Goal: Transaction & Acquisition: Purchase product/service

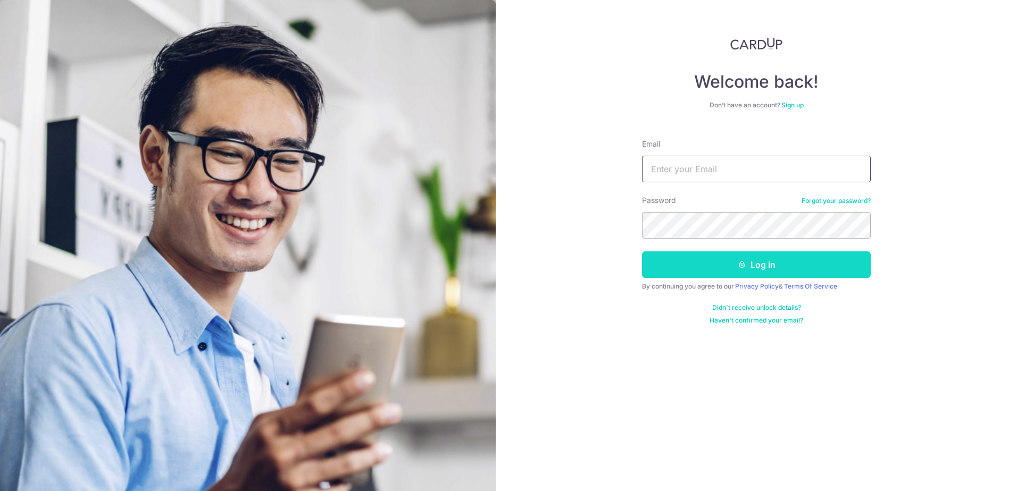
type input "Kwekxh@gmail.com"
click at [744, 266] on icon "submit" at bounding box center [742, 265] width 9 height 9
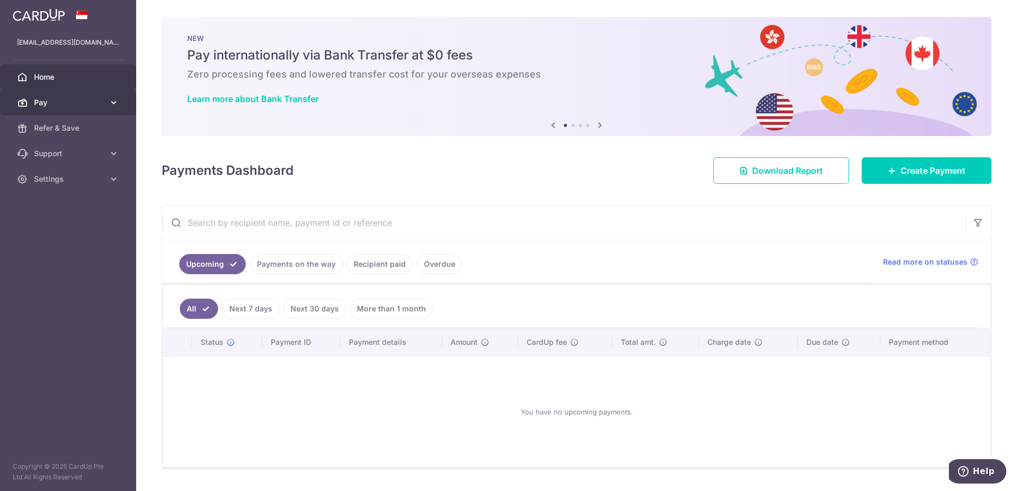
click at [104, 98] on span "Pay" at bounding box center [69, 102] width 70 height 11
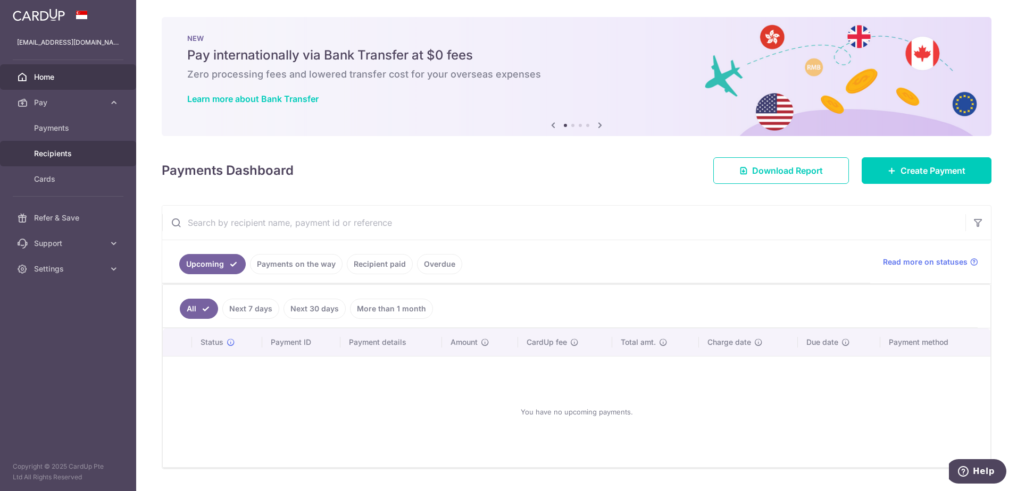
click at [69, 151] on span "Recipients" at bounding box center [69, 153] width 70 height 11
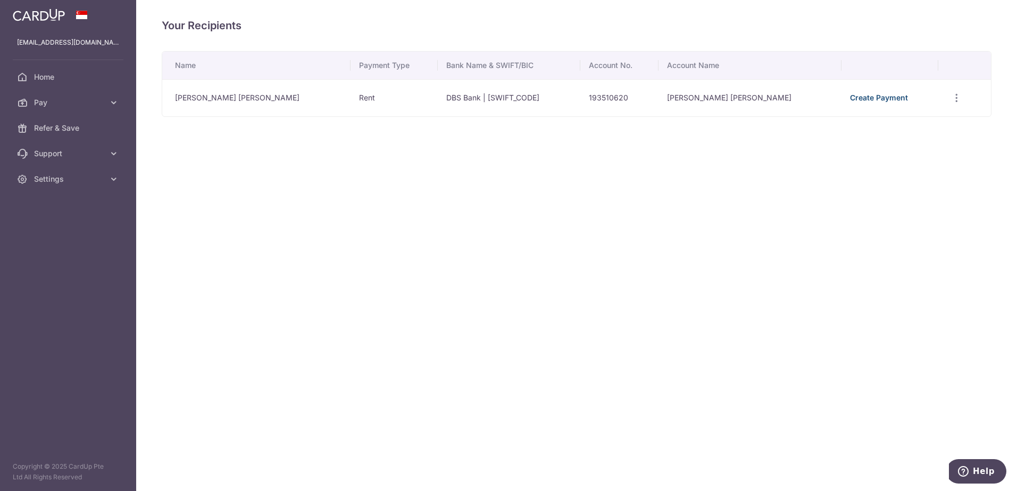
click at [850, 96] on link "Create Payment" at bounding box center [879, 97] width 58 height 9
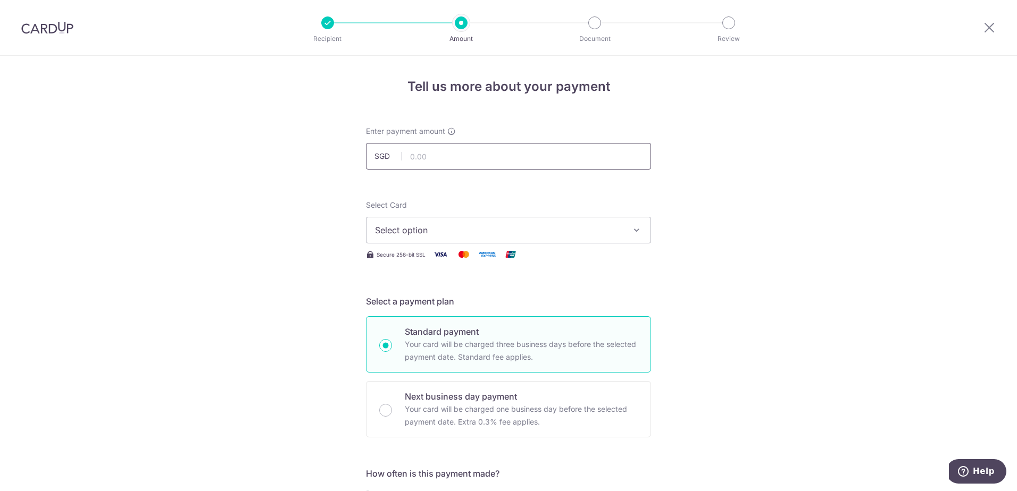
click at [521, 158] on input "text" at bounding box center [508, 156] width 285 height 27
type input "3,400.00"
click at [492, 238] on button "Select option" at bounding box center [508, 230] width 285 height 27
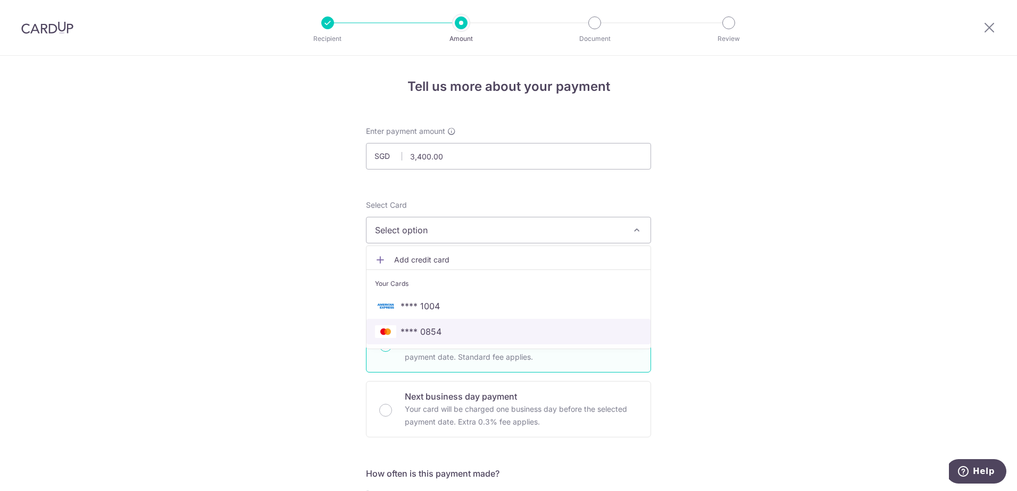
click at [451, 332] on span "**** 0854" at bounding box center [508, 331] width 267 height 13
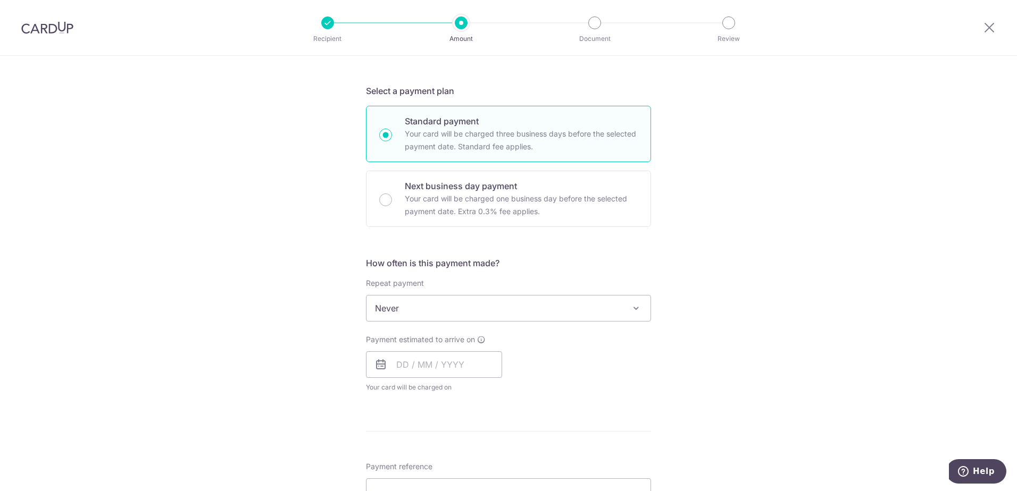
scroll to position [213, 0]
click at [482, 341] on icon at bounding box center [481, 337] width 9 height 9
click at [472, 369] on input "text" at bounding box center [434, 362] width 136 height 27
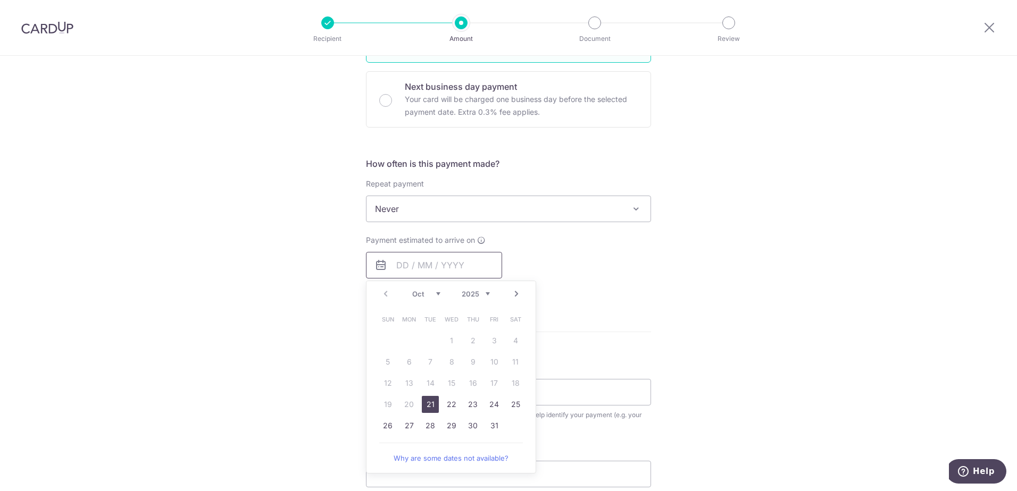
scroll to position [319, 0]
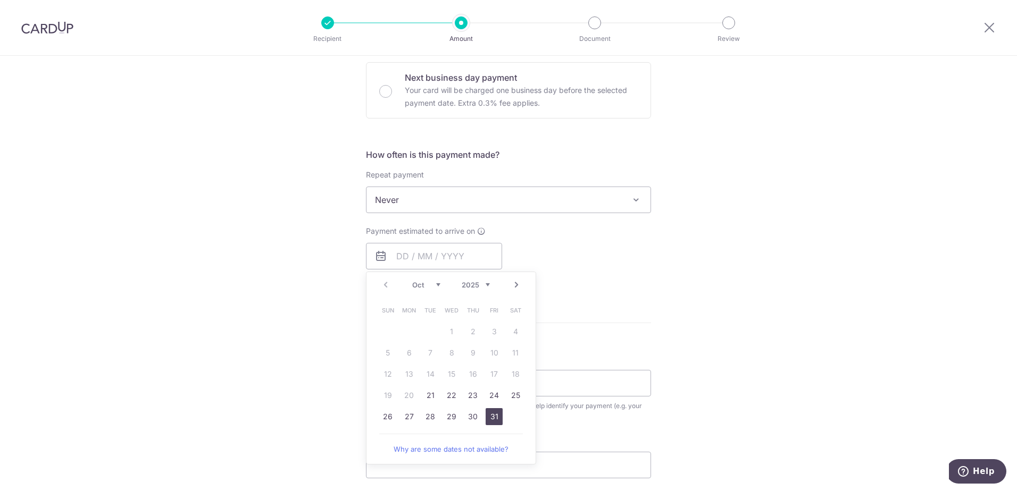
click at [492, 419] on link "31" at bounding box center [493, 416] width 17 height 17
type input "31/10/2025"
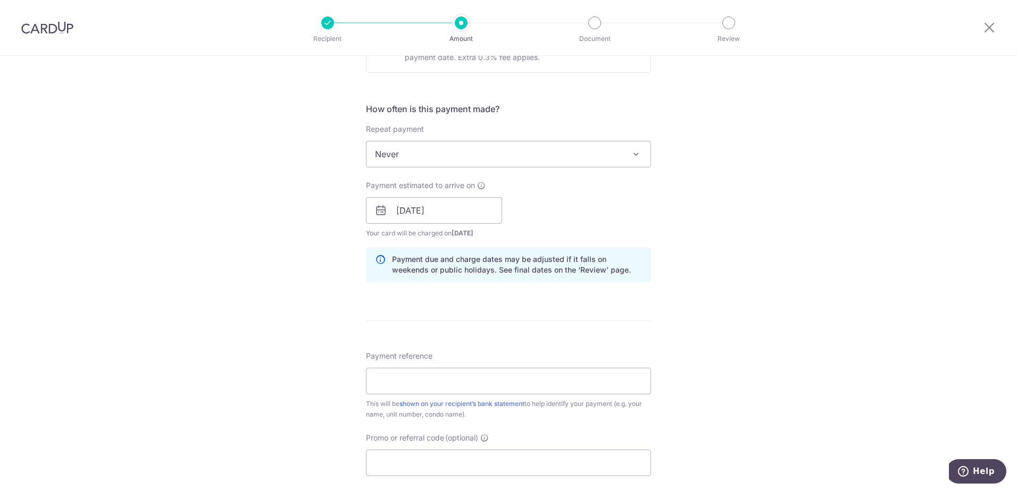
scroll to position [425, 0]
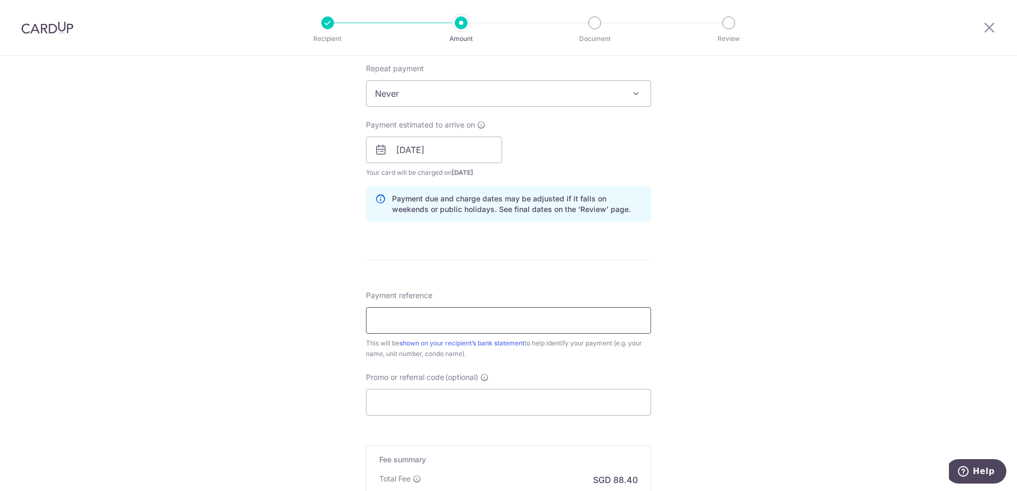
click at [540, 313] on input "Payment reference" at bounding box center [508, 320] width 285 height 27
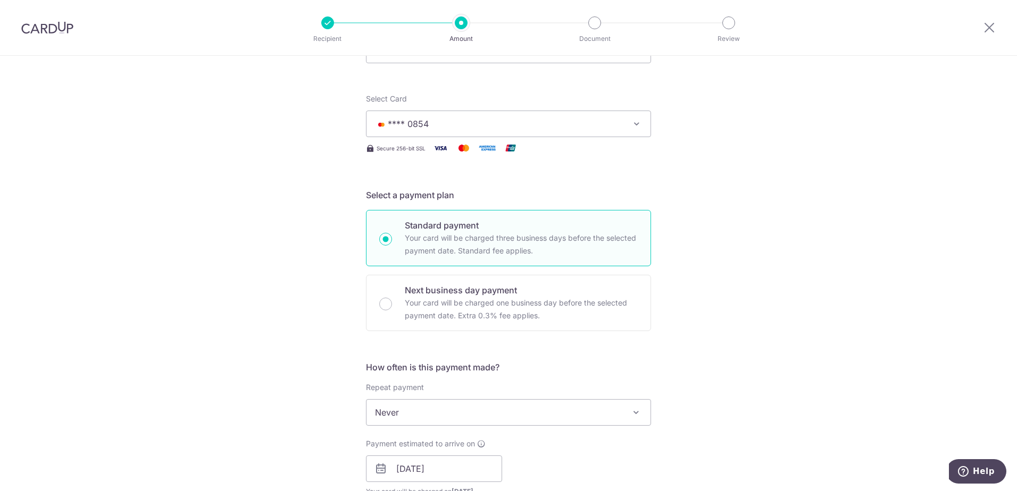
scroll to position [0, 0]
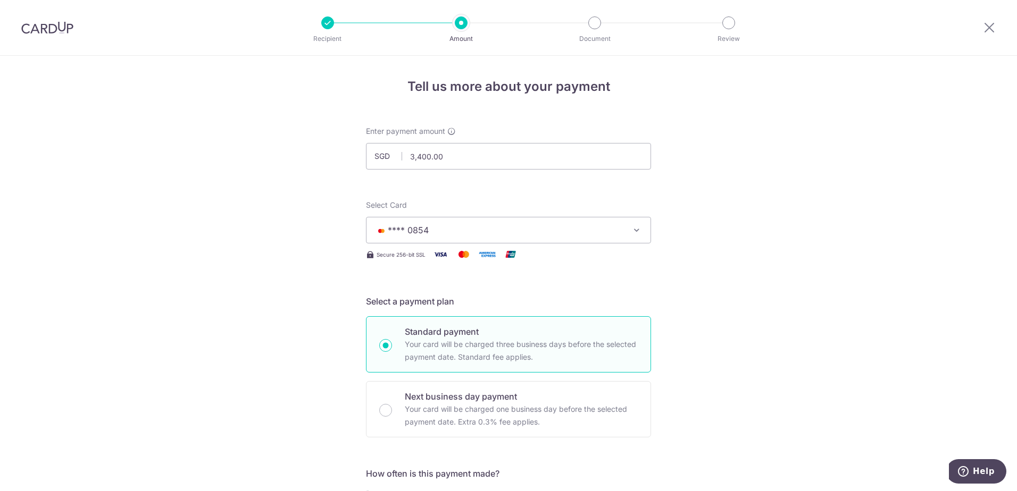
drag, startPoint x: 576, startPoint y: 351, endPoint x: 598, endPoint y: 326, distance: 33.1
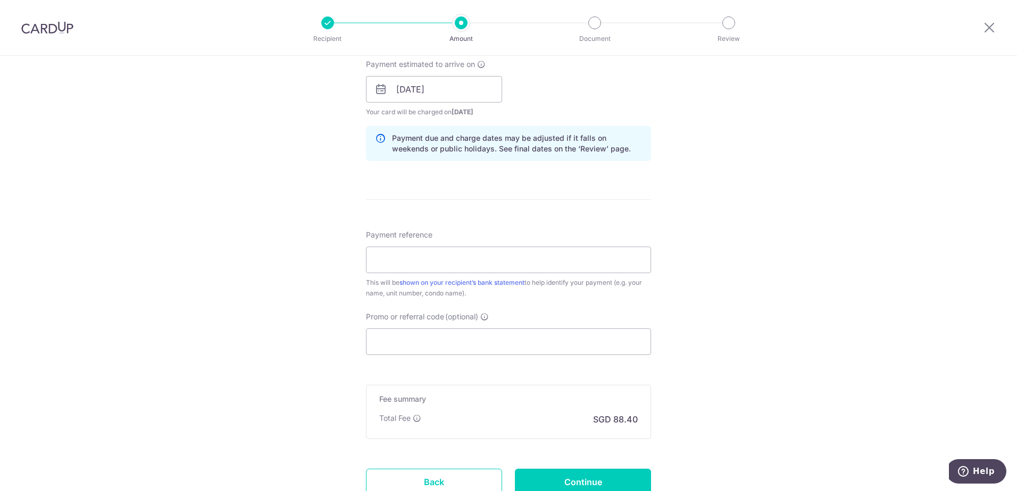
scroll to position [532, 0]
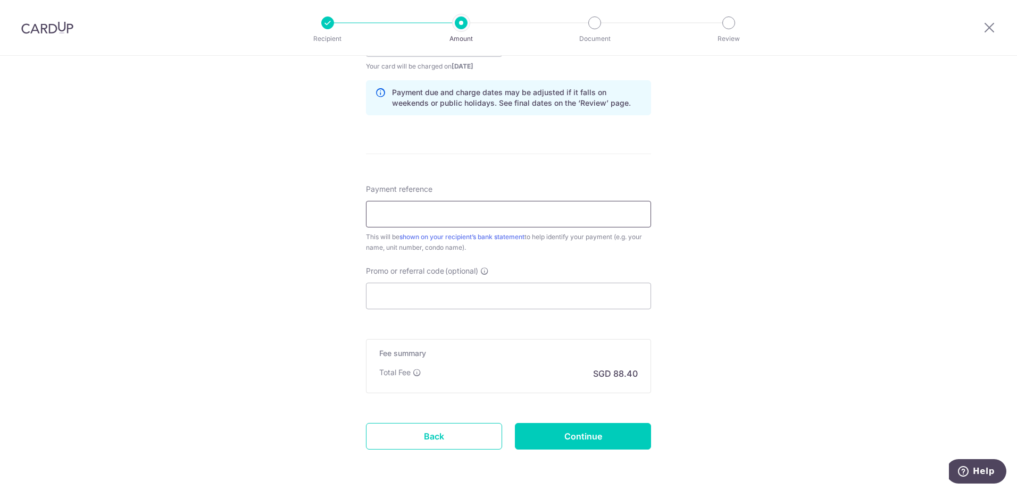
click at [502, 206] on input "Payment reference" at bounding box center [508, 214] width 285 height 27
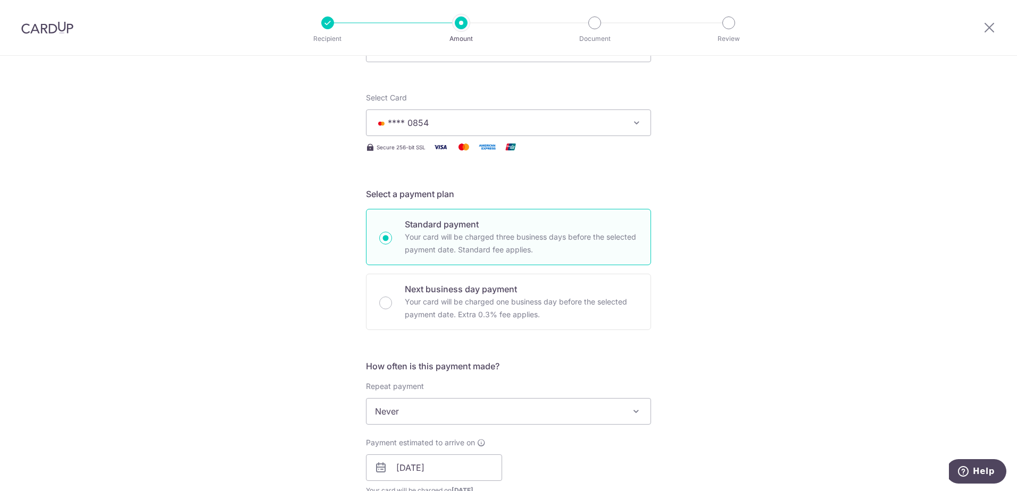
scroll to position [106, 0]
type input "Jason Kwek"
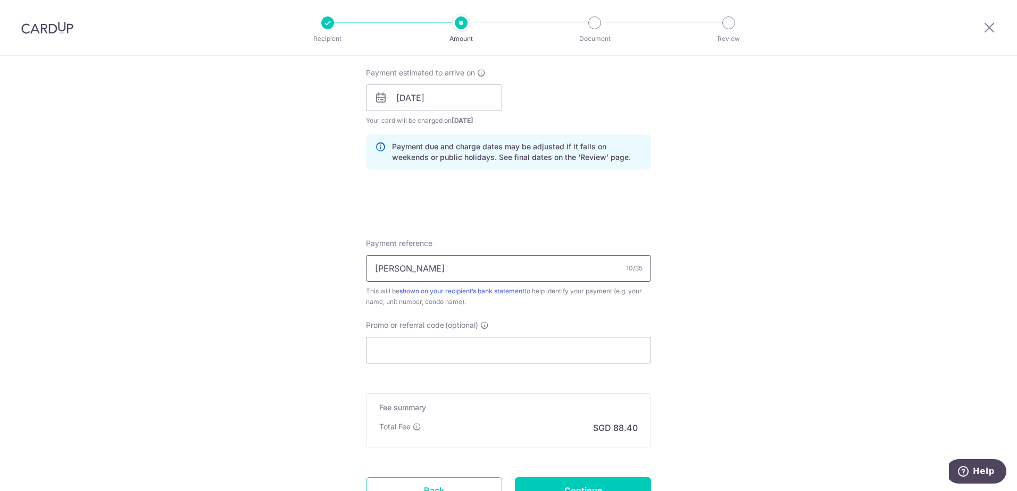
scroll to position [479, 0]
click at [448, 344] on input "Promo or referral code (optional)" at bounding box center [508, 349] width 285 height 27
paste input "SAVERENT179"
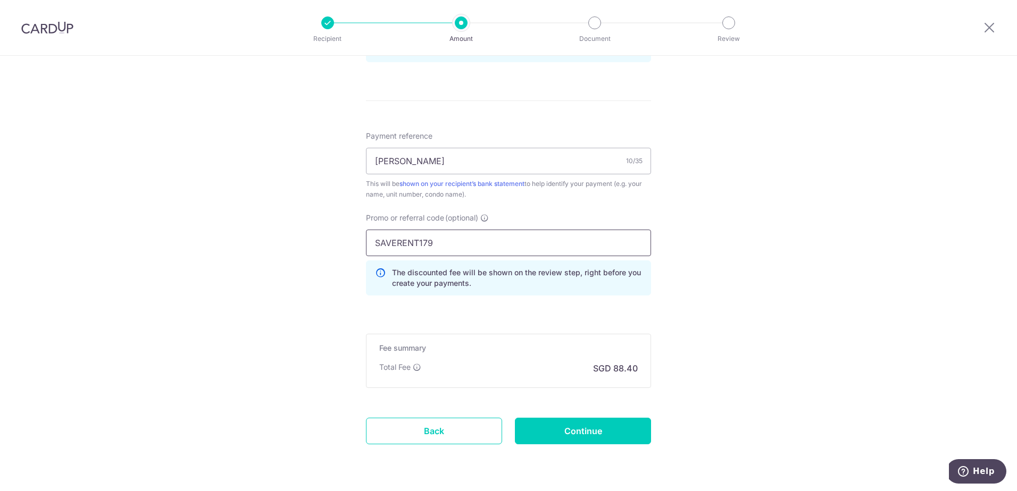
scroll to position [618, 0]
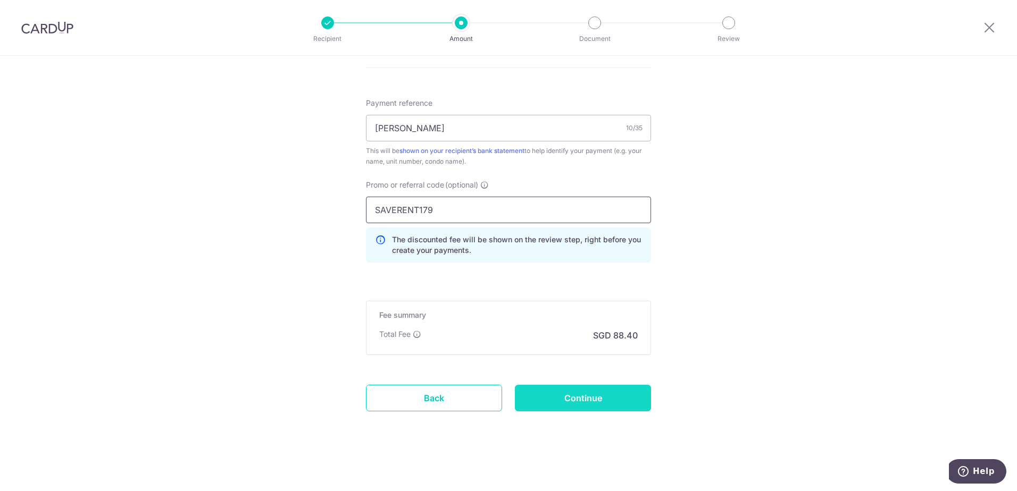
type input "SAVERENT179"
click at [591, 396] on input "Continue" at bounding box center [583, 398] width 136 height 27
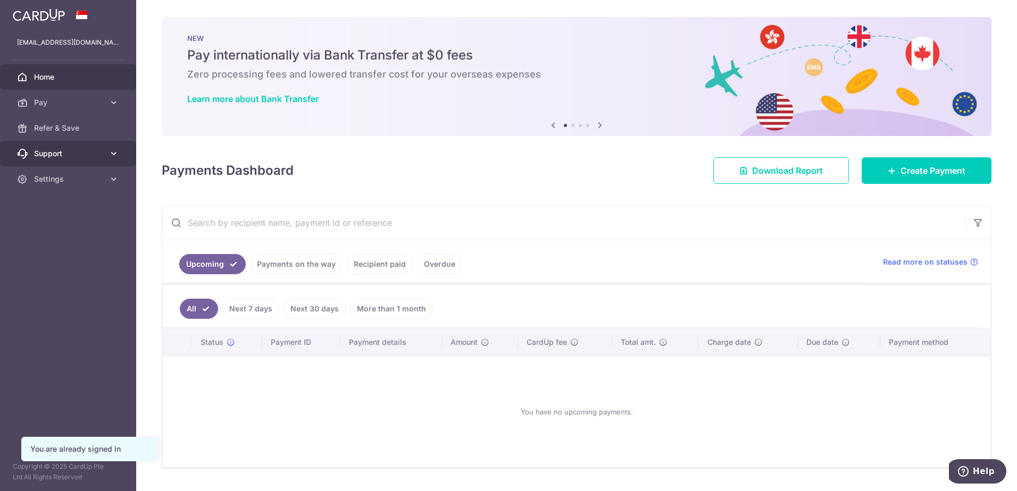
click at [63, 152] on span "Support" at bounding box center [69, 153] width 70 height 11
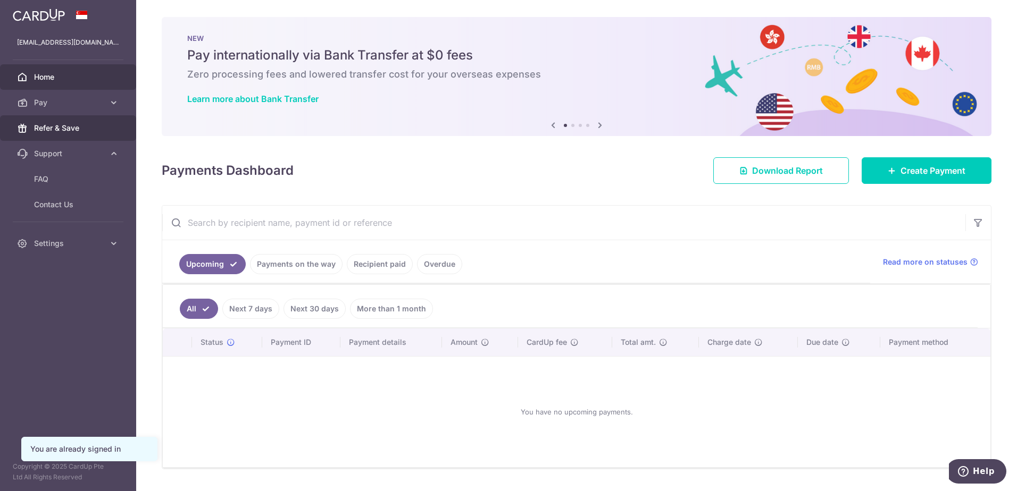
click at [68, 137] on link "Refer & Save" at bounding box center [68, 128] width 136 height 26
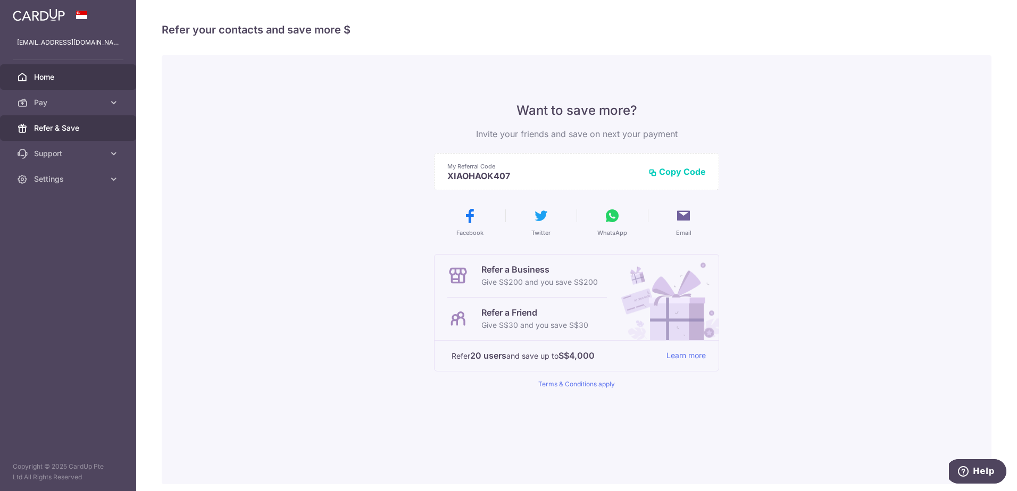
click at [51, 80] on span "Home" at bounding box center [69, 77] width 70 height 11
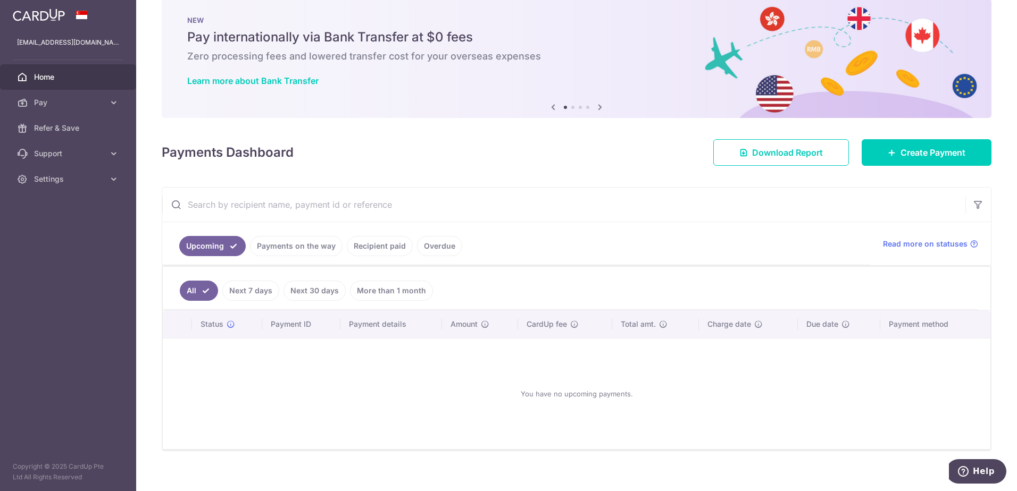
scroll to position [28, 0]
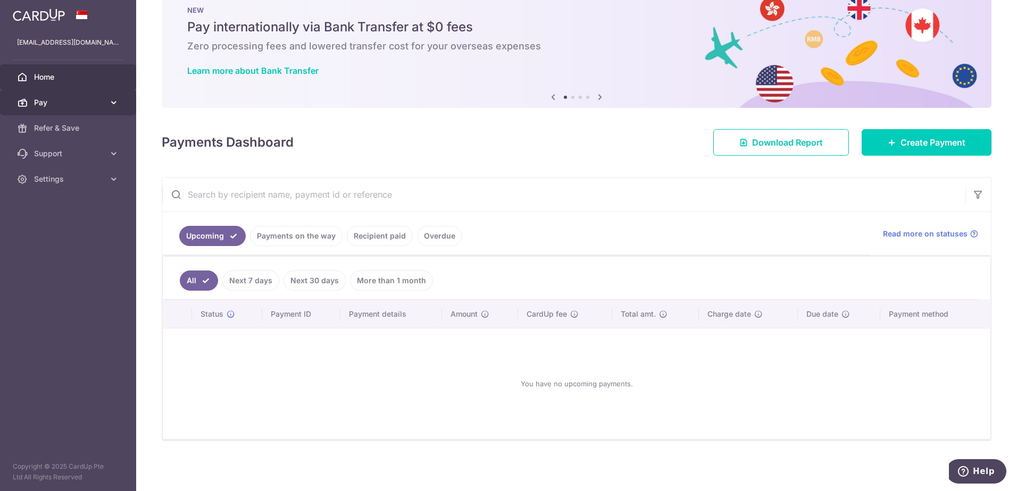
click at [114, 108] on link "Pay" at bounding box center [68, 103] width 136 height 26
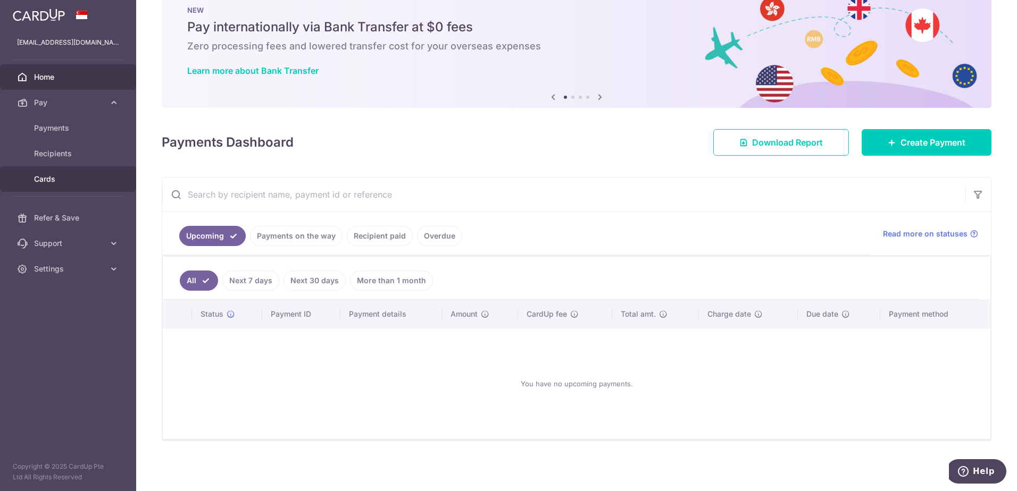
click at [66, 180] on span "Cards" at bounding box center [69, 179] width 70 height 11
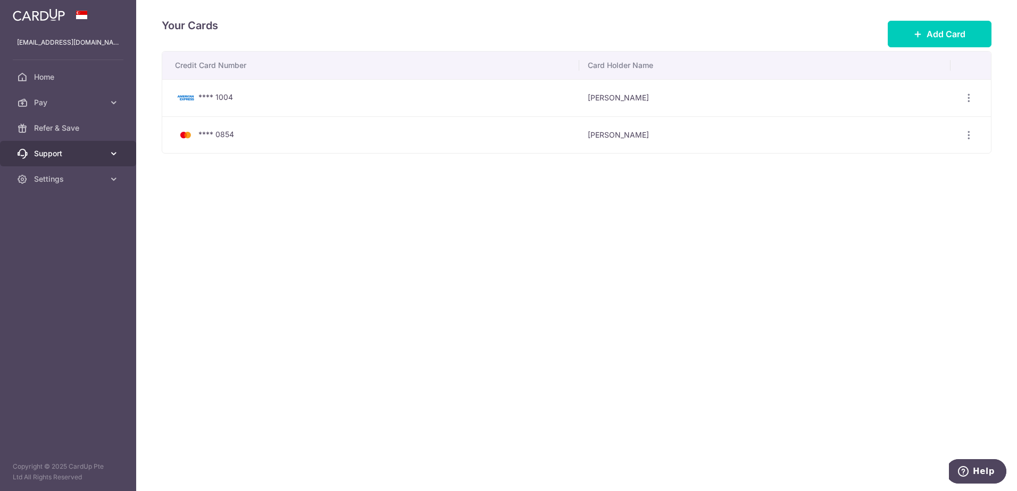
click at [74, 154] on span "Support" at bounding box center [69, 153] width 70 height 11
click at [70, 235] on link "Settings" at bounding box center [68, 244] width 136 height 26
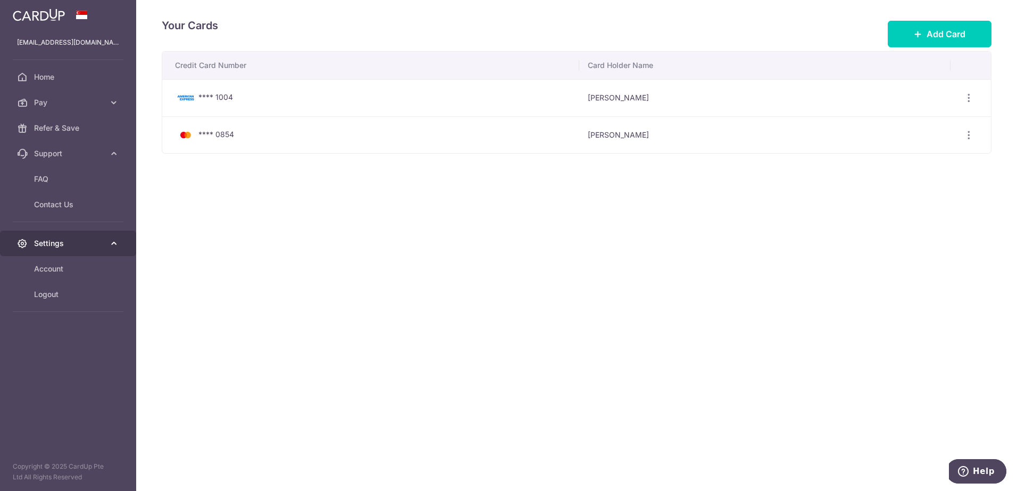
click at [70, 235] on link "Settings" at bounding box center [68, 244] width 136 height 26
click at [37, 9] on img at bounding box center [39, 15] width 52 height 13
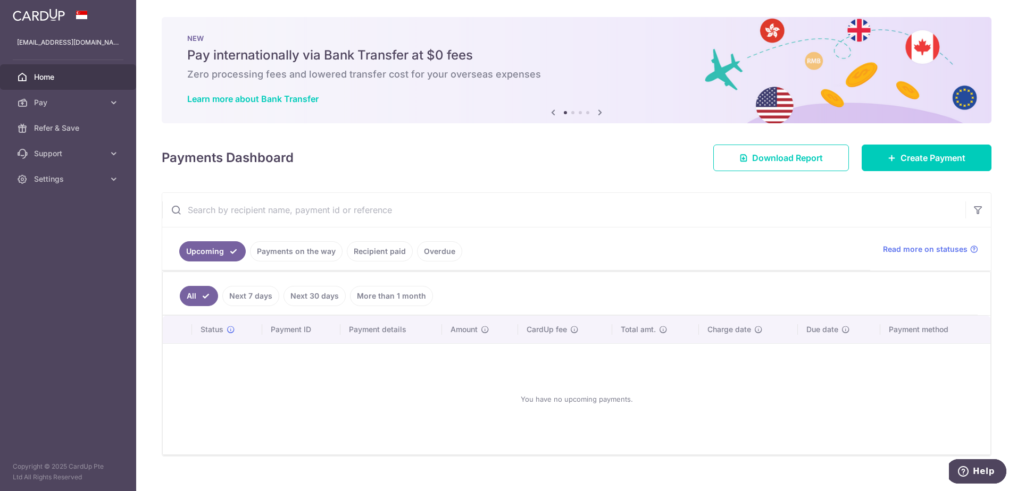
click at [597, 115] on icon at bounding box center [599, 112] width 13 height 13
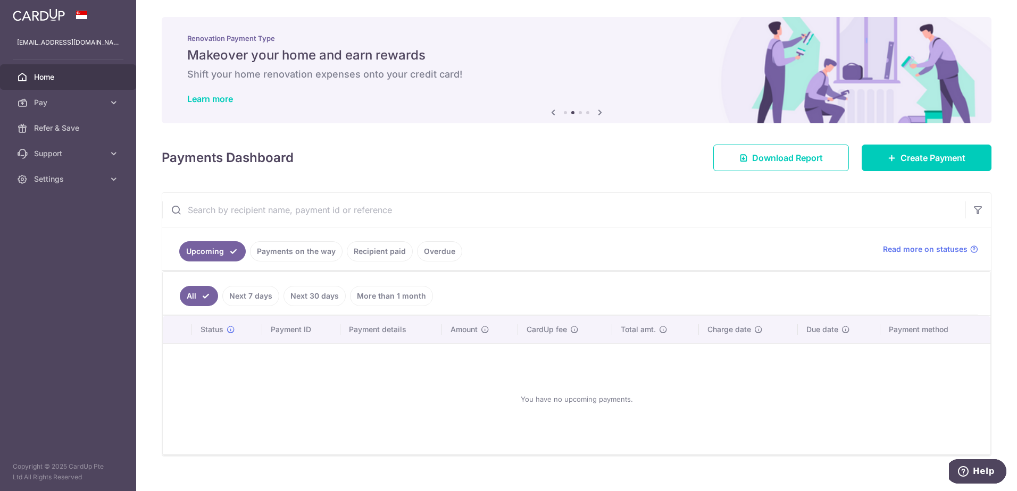
click at [596, 115] on icon at bounding box center [599, 112] width 13 height 13
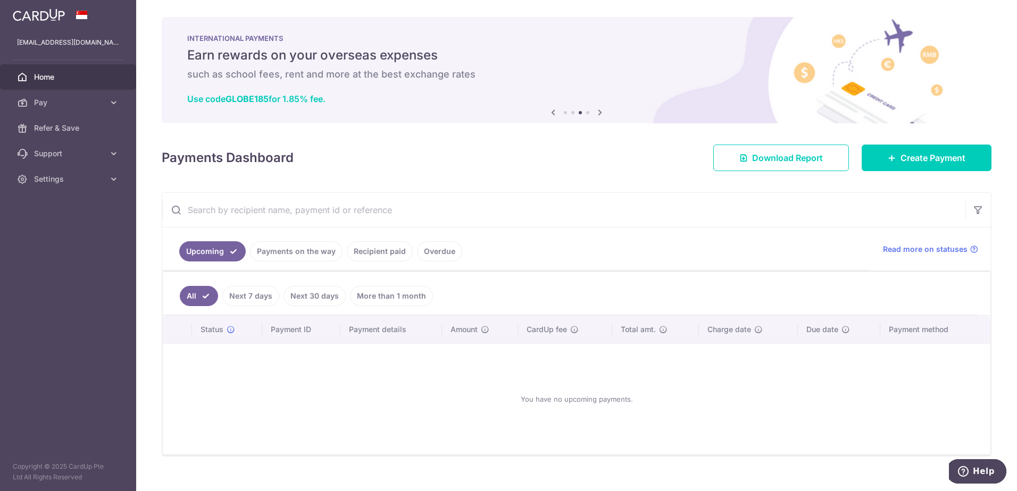
click at [593, 111] on icon at bounding box center [599, 112] width 13 height 13
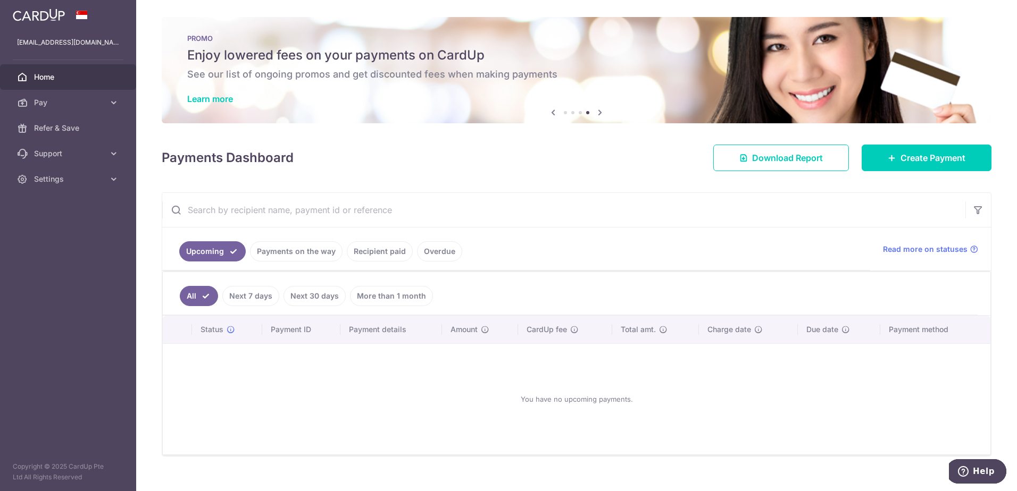
click at [356, 79] on h6 "See our list of ongoing promos and get discounted fees when making payments" at bounding box center [576, 74] width 778 height 13
click at [228, 98] on link "Learn more" at bounding box center [210, 99] width 46 height 11
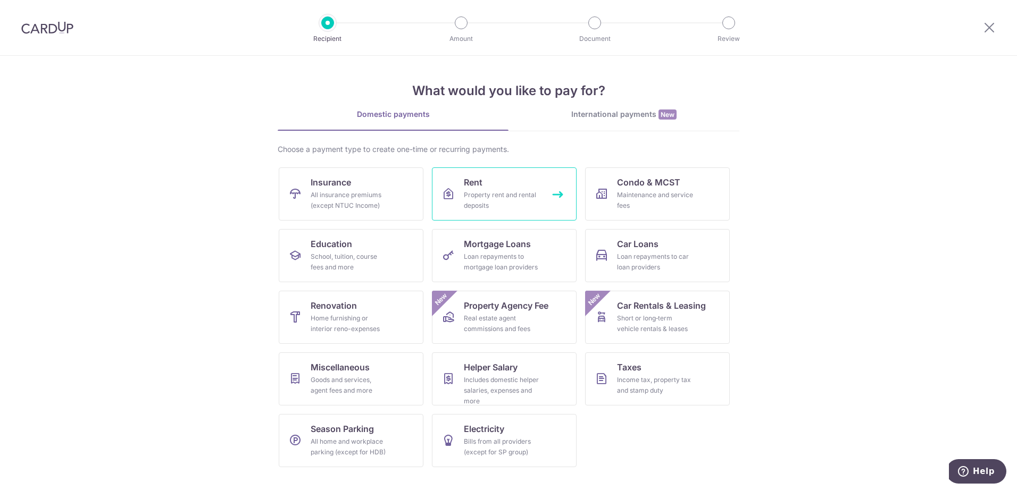
click at [506, 187] on link "Rent Property rent and rental deposits" at bounding box center [504, 194] width 145 height 53
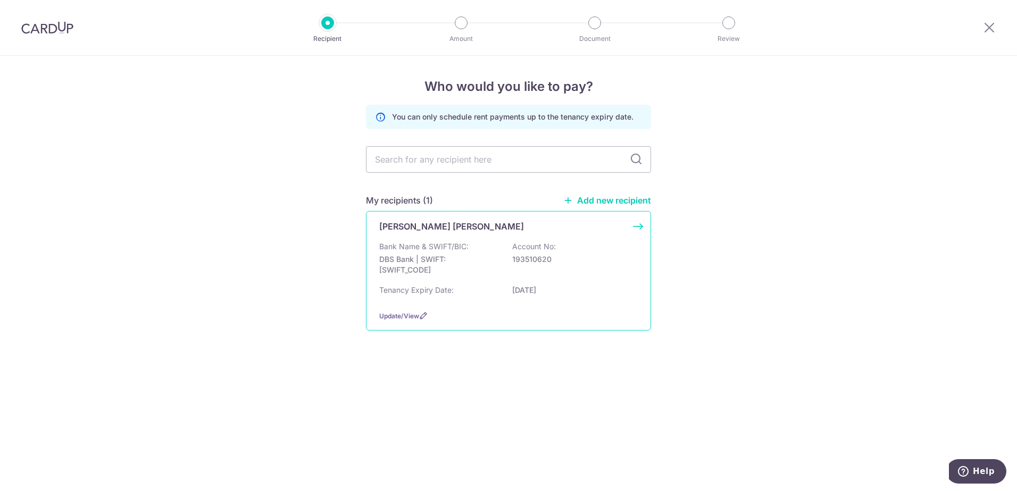
click at [596, 229] on div "[PERSON_NAME] [PERSON_NAME]" at bounding box center [502, 226] width 246 height 13
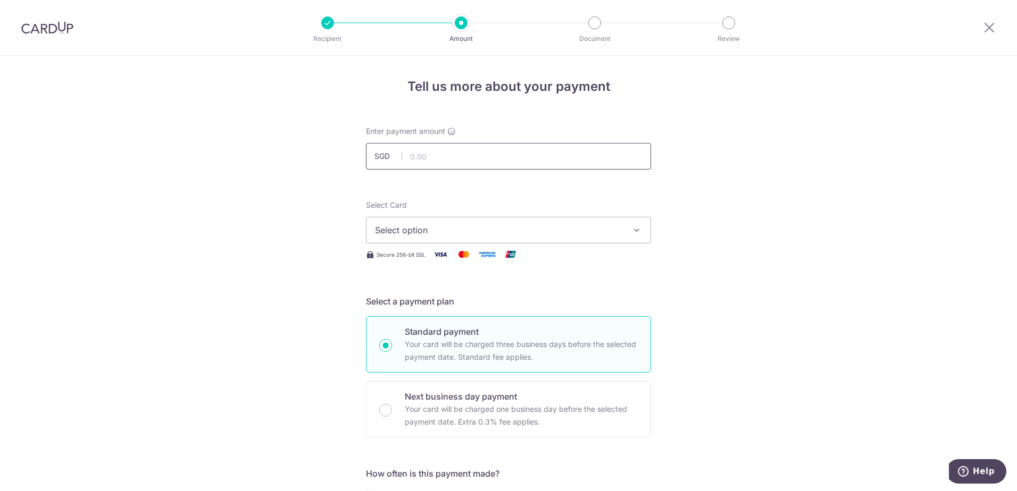
click at [580, 163] on input "text" at bounding box center [508, 156] width 285 height 27
type input "3,400.00"
type input "Jason Kwek"
type input "SAVERENT179"
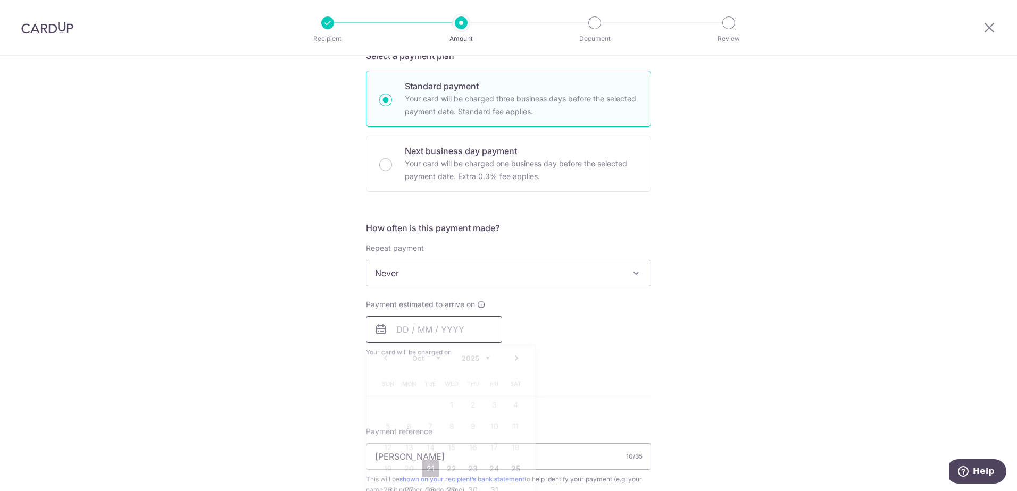
type input "3,400.00"
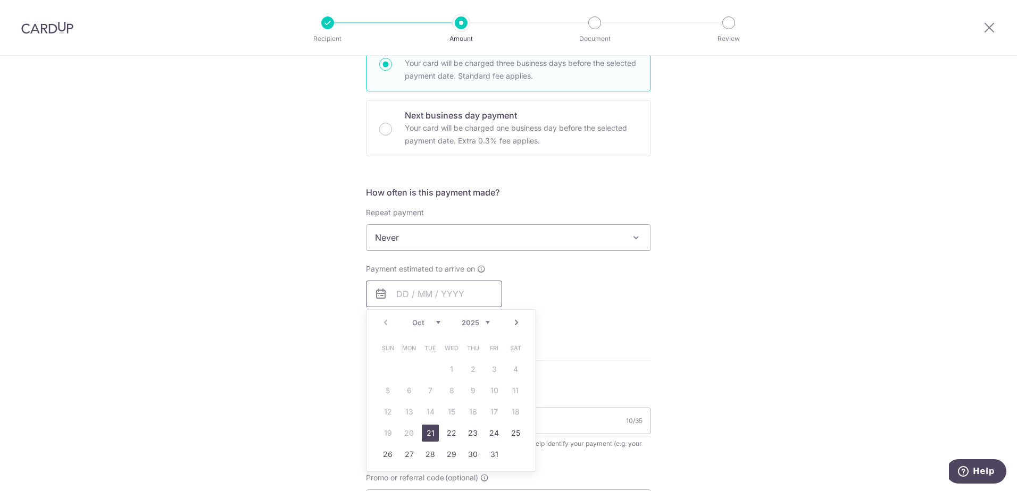
scroll to position [352, 0]
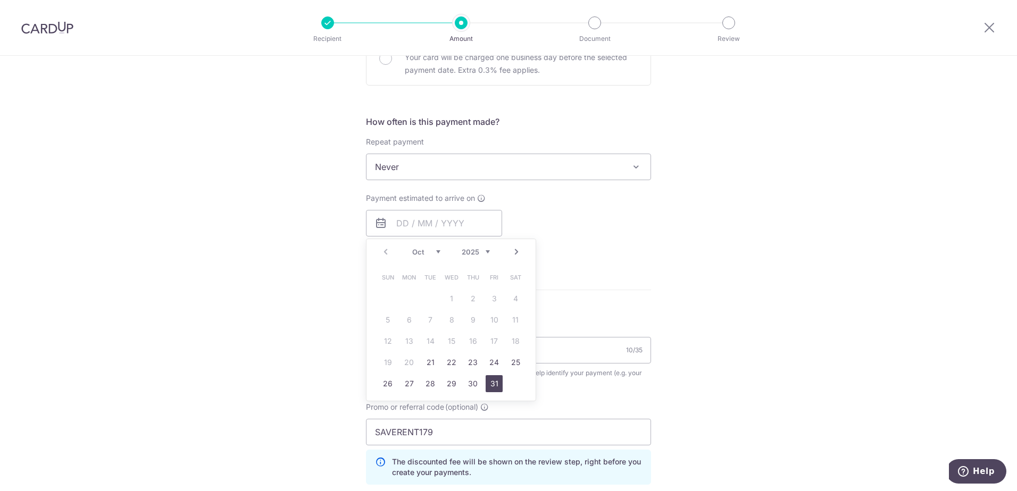
click at [486, 384] on link "31" at bounding box center [493, 383] width 17 height 17
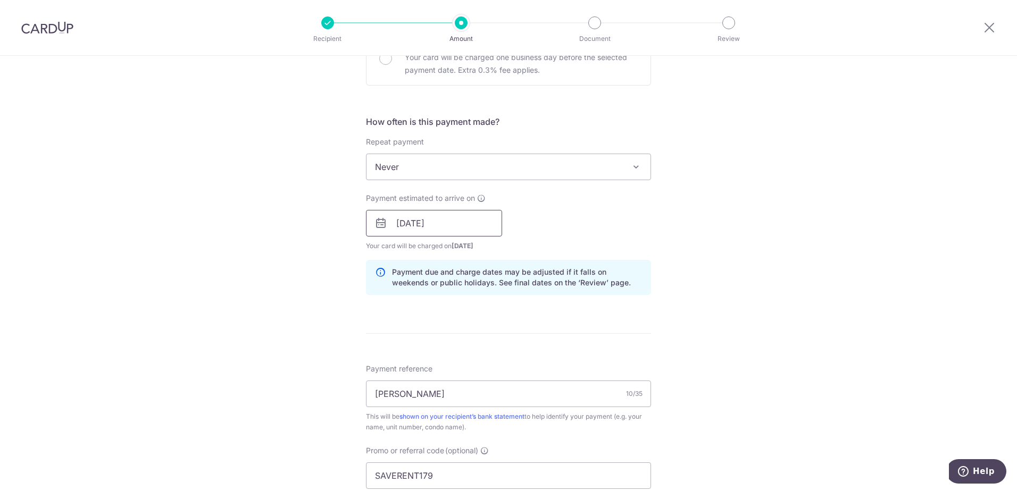
click at [487, 221] on input "31/10/2025" at bounding box center [434, 223] width 136 height 27
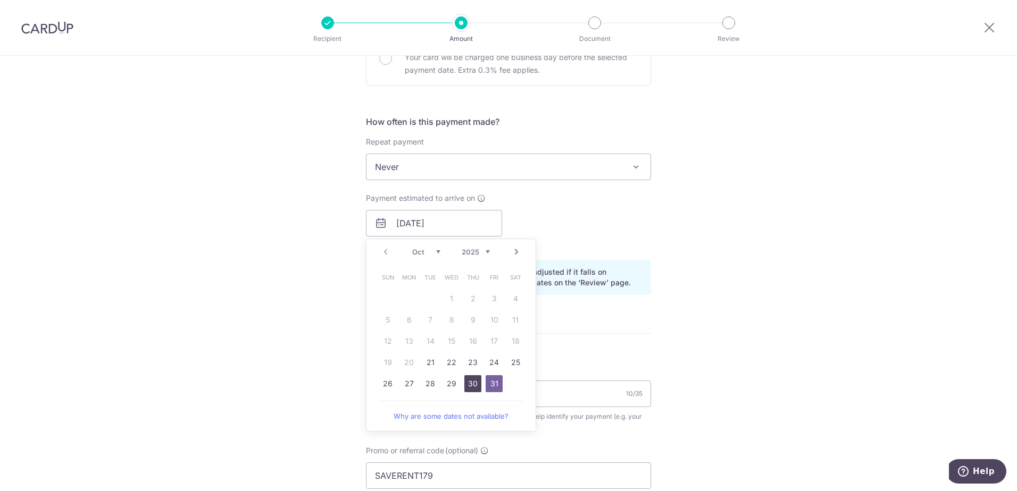
click at [468, 379] on link "30" at bounding box center [472, 383] width 17 height 17
type input "[DATE]"
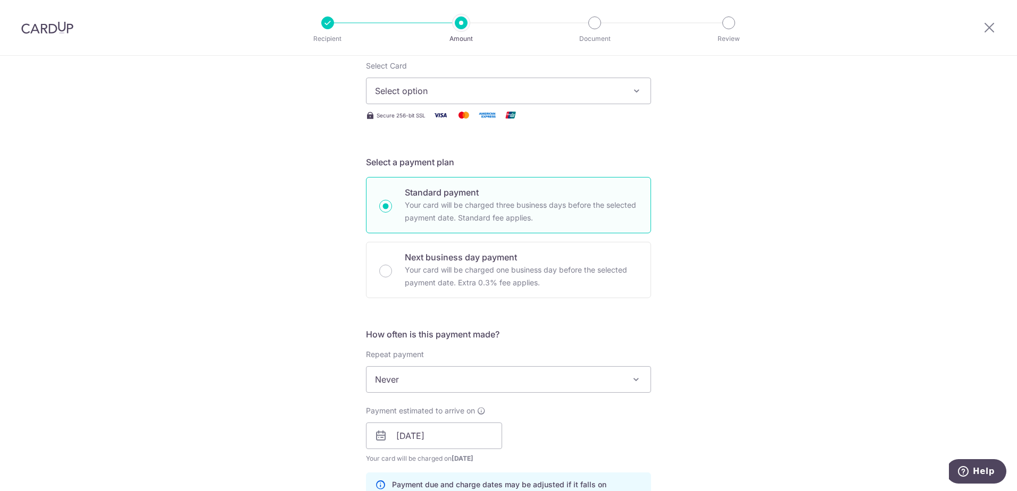
scroll to position [0, 0]
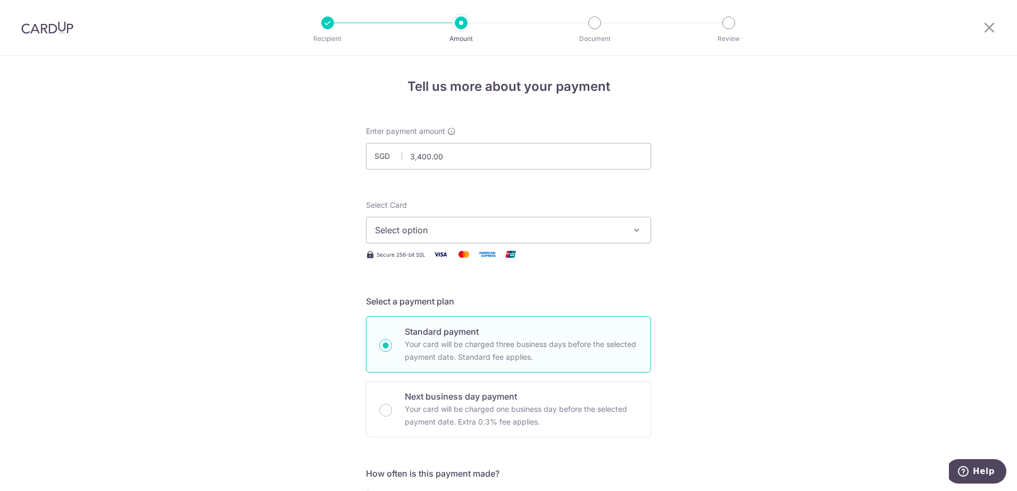
click at [545, 232] on span "Select option" at bounding box center [499, 230] width 248 height 13
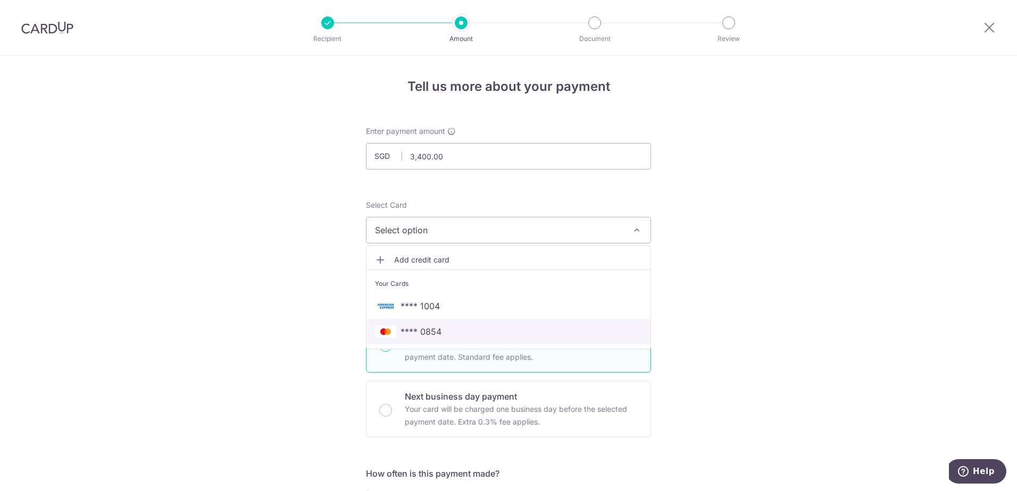
click at [487, 326] on span "**** 0854" at bounding box center [508, 331] width 267 height 13
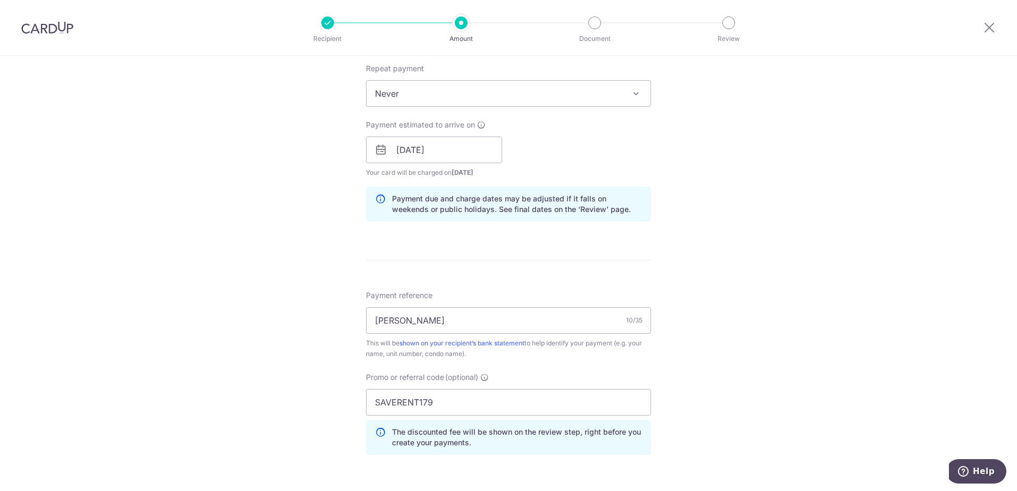
scroll to position [585, 0]
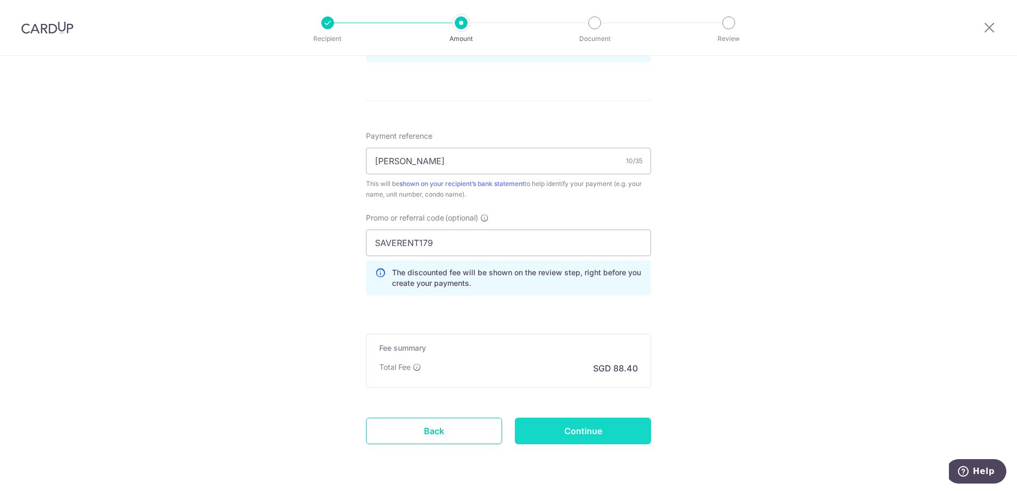
click at [596, 428] on input "Continue" at bounding box center [583, 431] width 136 height 27
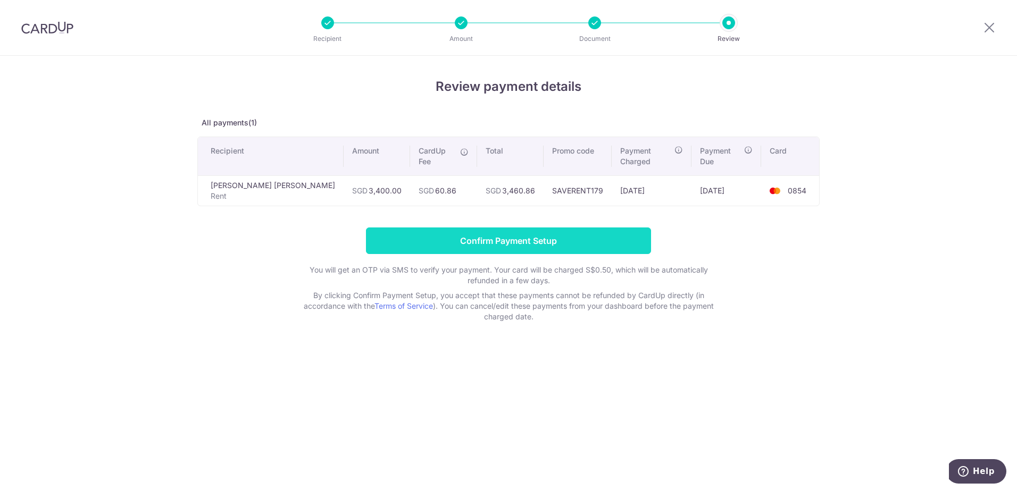
click at [574, 235] on input "Confirm Payment Setup" at bounding box center [508, 241] width 285 height 27
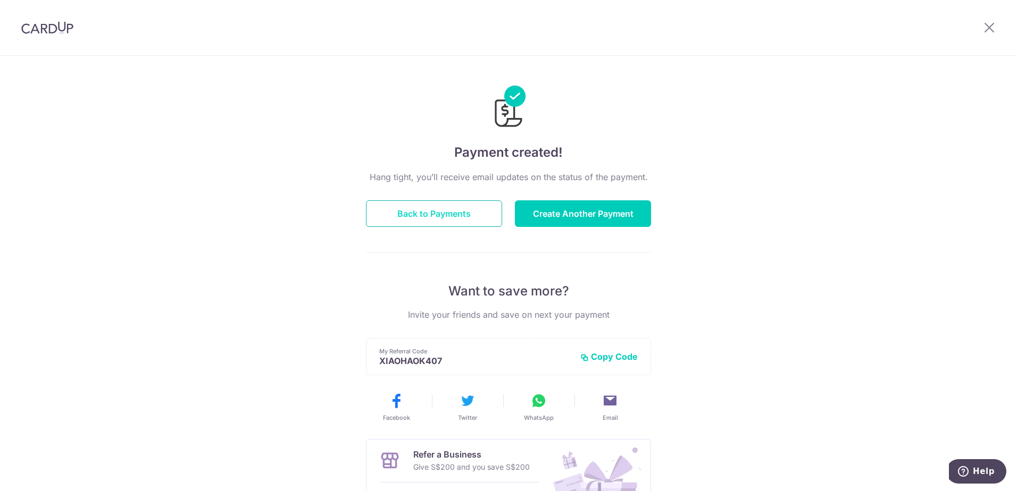
click at [448, 212] on button "Back to Payments" at bounding box center [434, 213] width 136 height 27
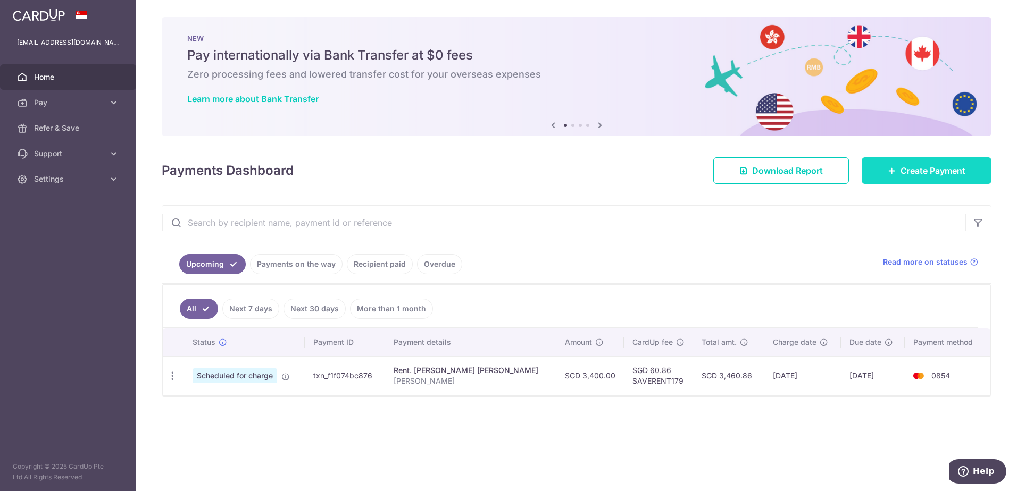
click at [885, 172] on link "Create Payment" at bounding box center [926, 170] width 130 height 27
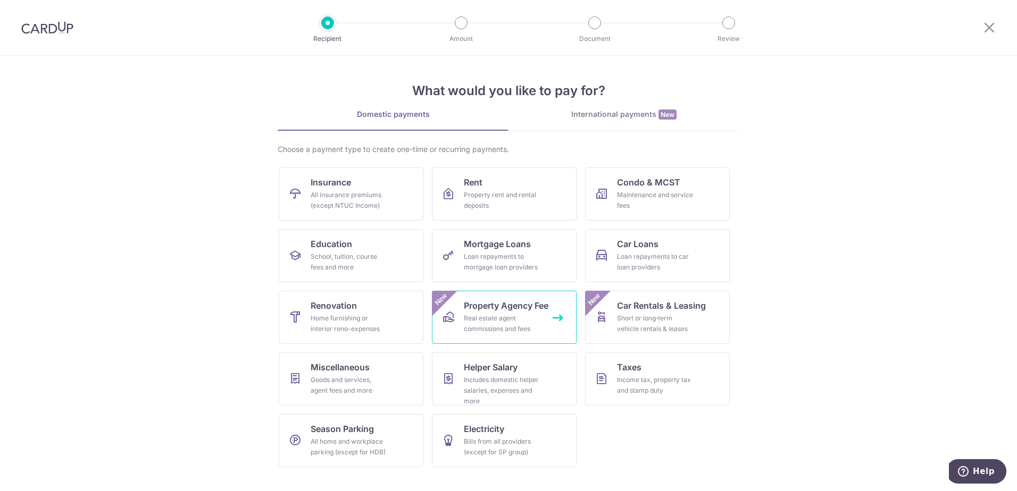
click at [520, 314] on div "Real estate agent commissions and fees" at bounding box center [502, 323] width 77 height 21
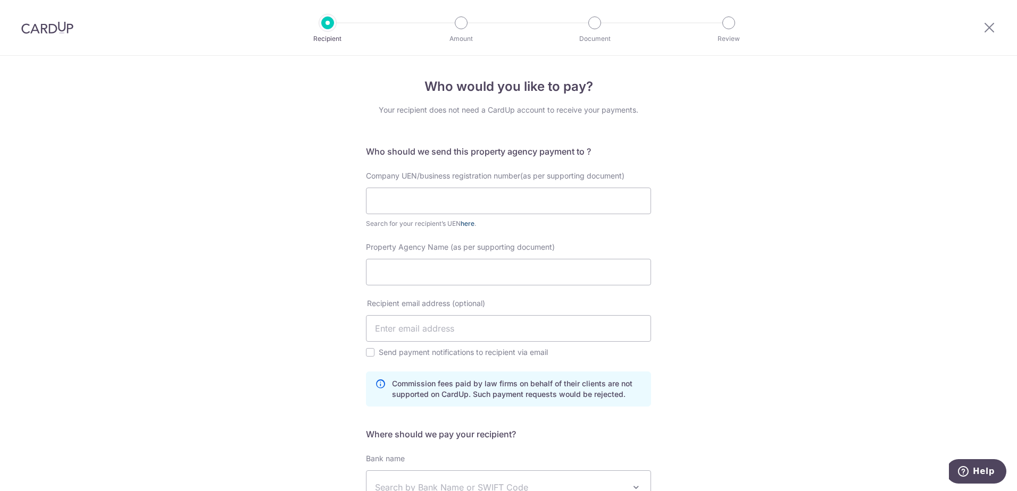
click at [468, 223] on link "here" at bounding box center [467, 224] width 14 height 8
click at [431, 362] on div "Recipient email address (optional) Send payment notifications to recipient via …" at bounding box center [508, 334] width 298 height 73
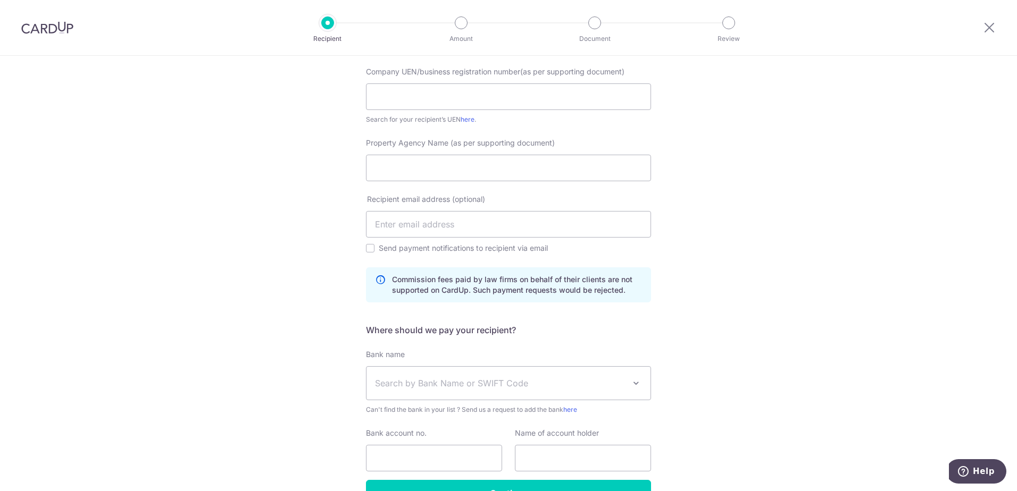
scroll to position [106, 0]
click at [421, 86] on input "text" at bounding box center [508, 94] width 285 height 27
type input "199206764K"
click at [426, 164] on input "Property Agency Name (as per supporting document)" at bounding box center [508, 166] width 285 height 27
